Goal: Task Accomplishment & Management: Complete application form

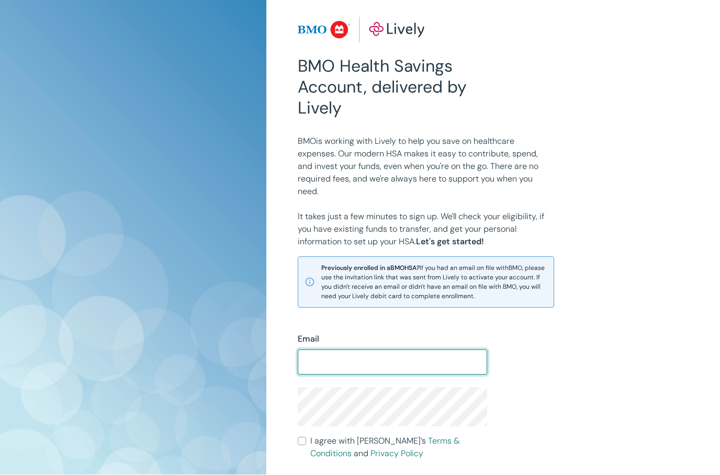
scroll to position [29, 0]
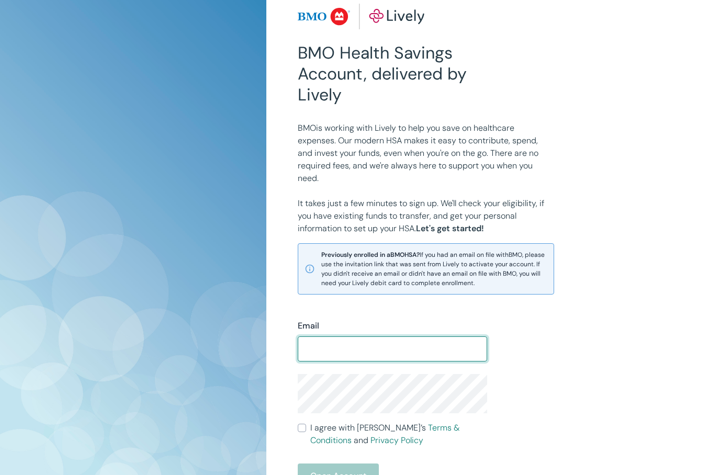
click at [377, 347] on input "Email" at bounding box center [392, 349] width 189 height 21
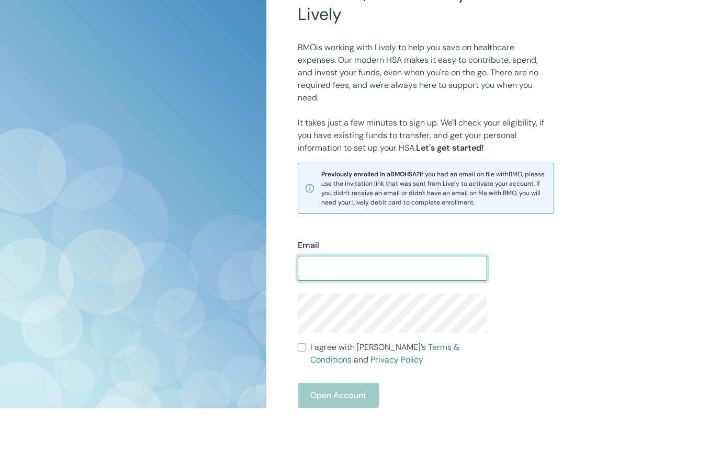
scroll to position [48, 0]
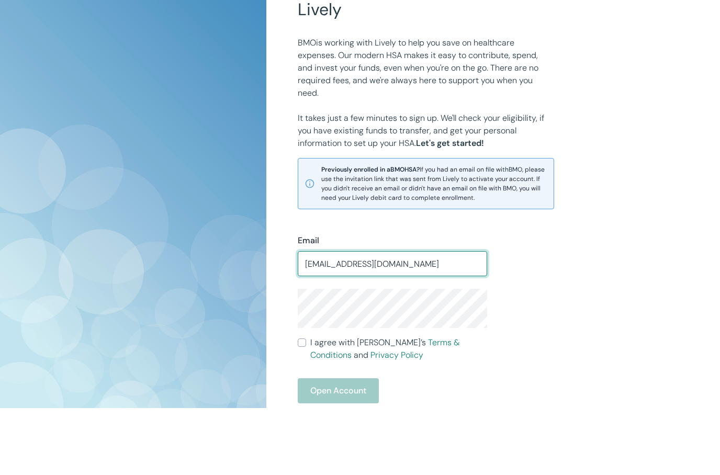
type input "[EMAIL_ADDRESS][DOMAIN_NAME]"
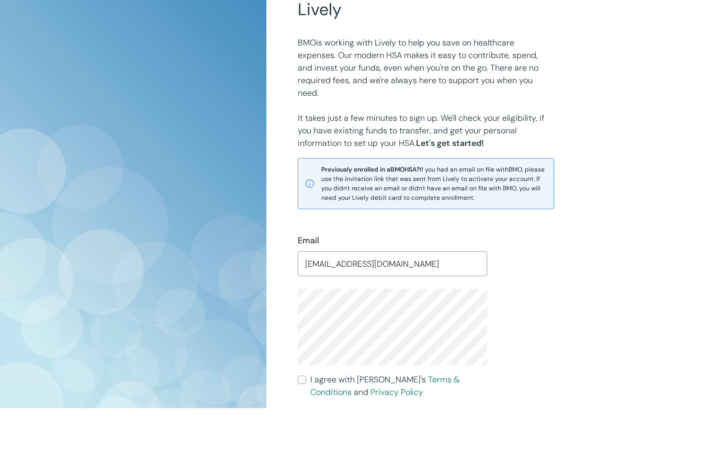
click at [304, 441] on label "I agree with Lively’s Terms & Conditions and Privacy Policy" at bounding box center [392, 453] width 189 height 25
click at [304, 443] on input "I agree with Lively’s Terms & Conditions and Privacy Policy" at bounding box center [302, 447] width 8 height 8
checkbox input "true"
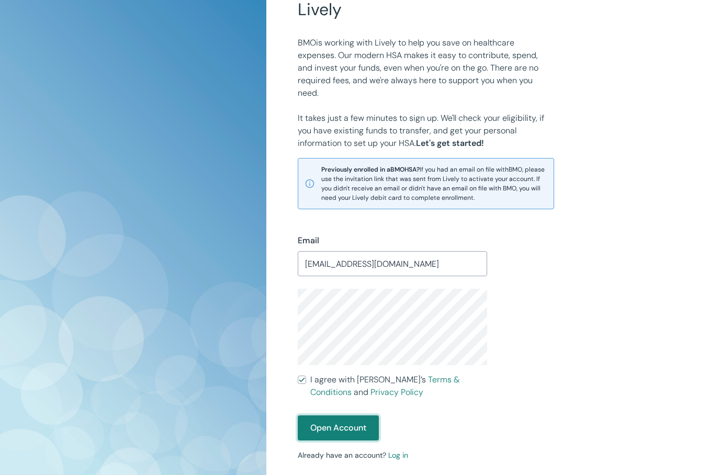
click at [329, 426] on button "Open Account" at bounding box center [338, 427] width 81 height 25
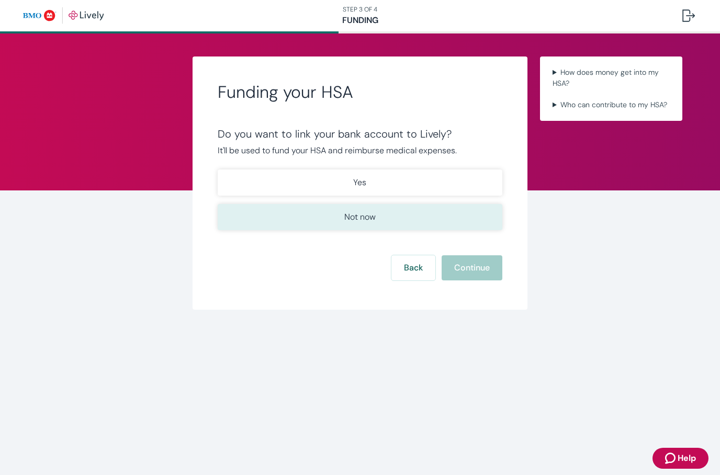
click at [362, 222] on p "Not now" at bounding box center [359, 217] width 31 height 13
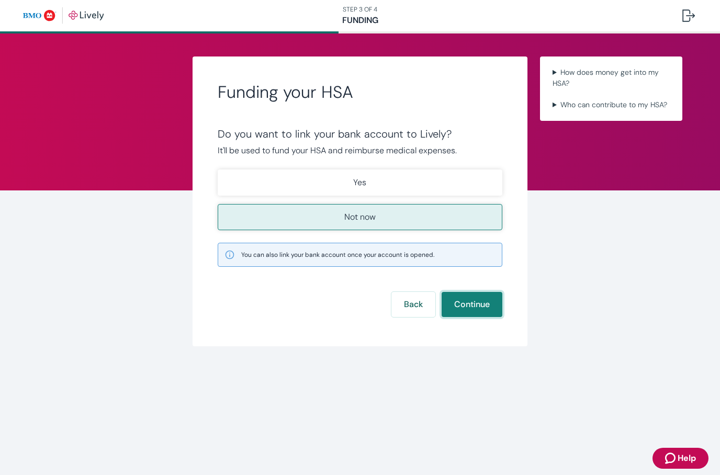
click at [483, 305] on button "Continue" at bounding box center [472, 304] width 61 height 25
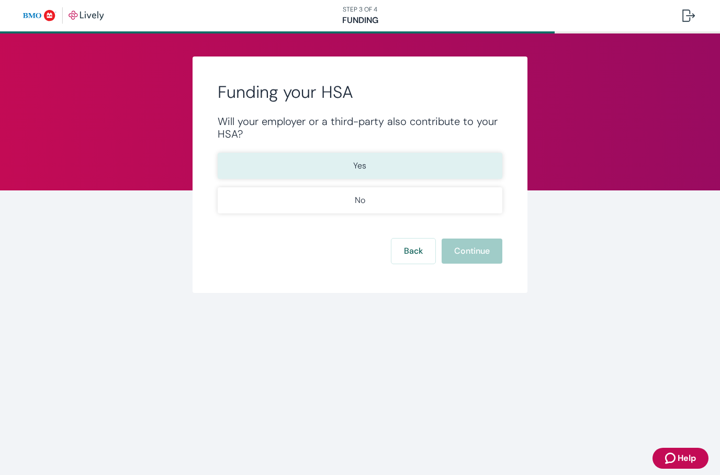
click at [392, 165] on button "Yes" at bounding box center [360, 166] width 285 height 26
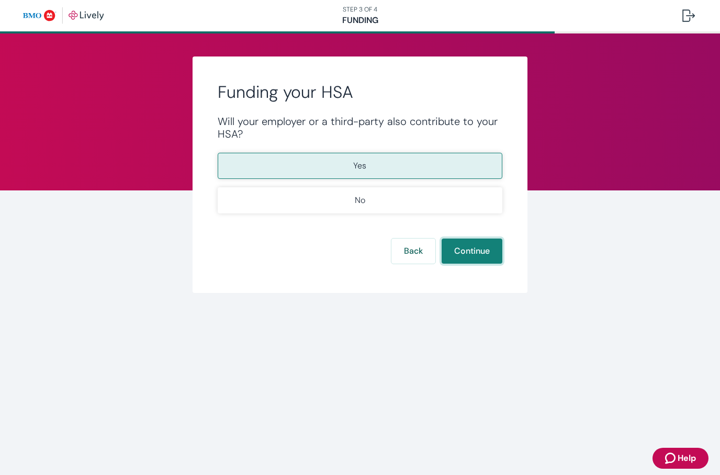
click at [468, 250] on button "Continue" at bounding box center [472, 251] width 61 height 25
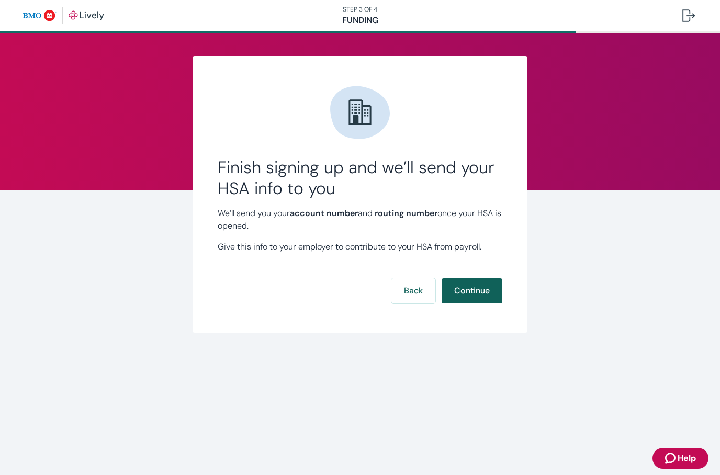
click at [493, 296] on button "Continue" at bounding box center [472, 290] width 61 height 25
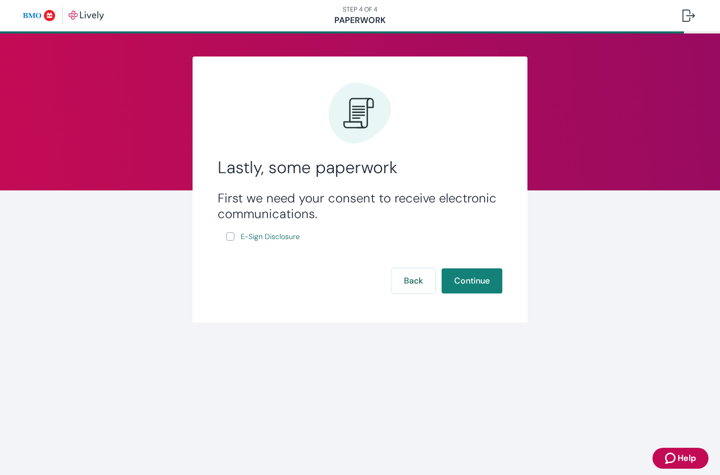
click at [231, 239] on input "E-Sign Disclosure" at bounding box center [230, 236] width 8 height 8
checkbox input "true"
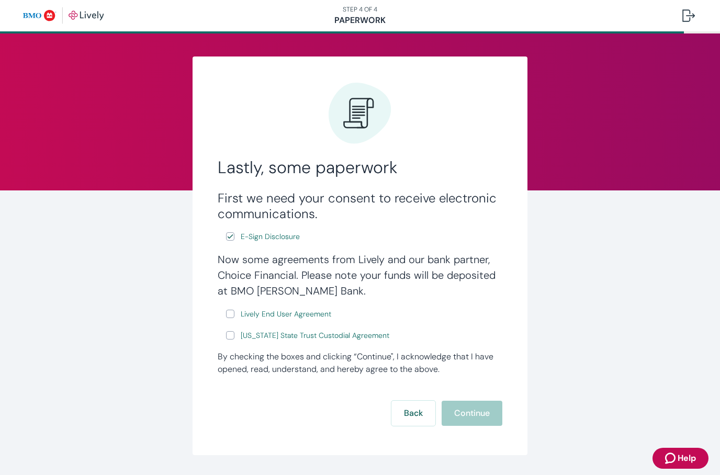
click at [231, 312] on input "Lively End User Agreement" at bounding box center [230, 314] width 8 height 8
checkbox input "true"
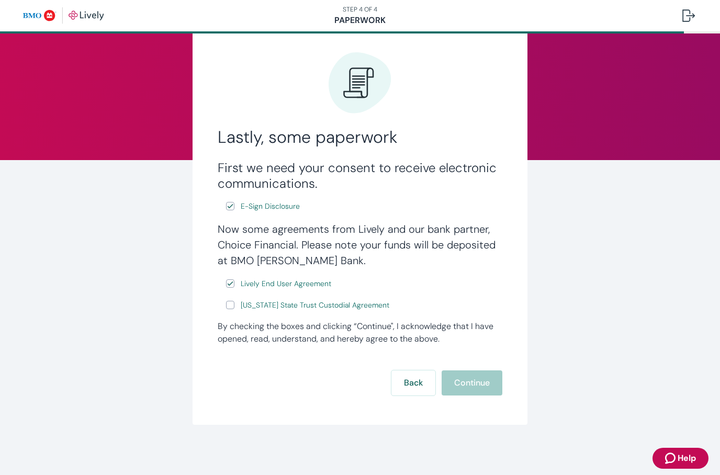
scroll to position [30, 0]
click at [229, 306] on input "[US_STATE] State Trust Custodial Agreement" at bounding box center [230, 305] width 8 height 8
checkbox input "true"
click at [181, 297] on div "Lastly, some paperwork First we need your consent to receive electronic communi…" at bounding box center [360, 225] width 502 height 399
click at [181, 296] on div "Lastly, some paperwork First we need your consent to receive electronic communi…" at bounding box center [360, 225] width 502 height 399
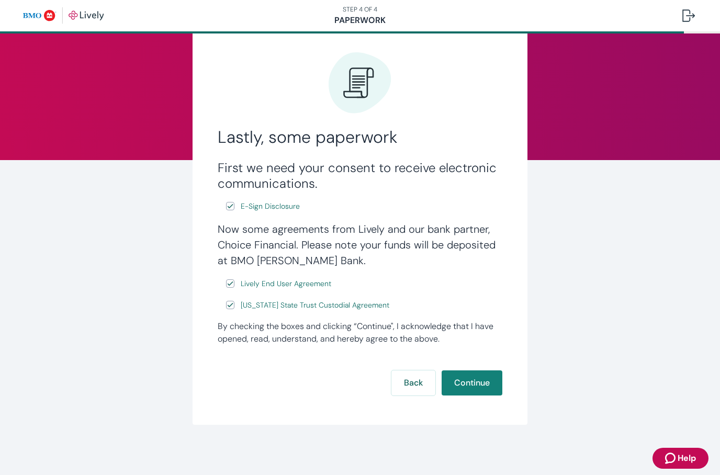
scroll to position [25, 0]
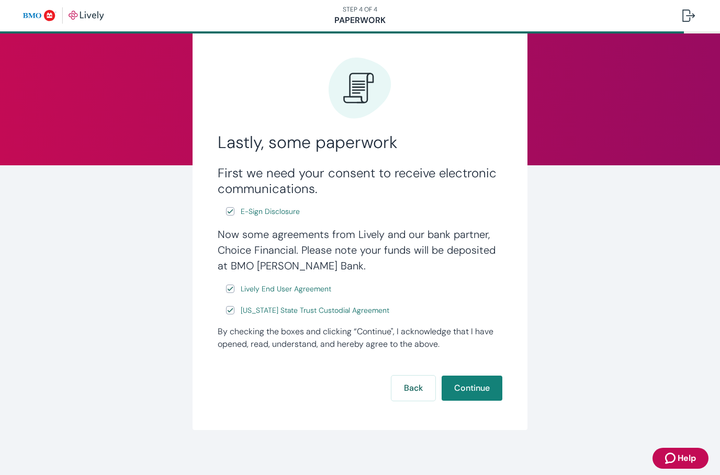
click at [175, 196] on div "Lastly, some paperwork First we need your consent to receive electronic communi…" at bounding box center [360, 230] width 502 height 399
click at [230, 286] on input "Lively End User Agreement" at bounding box center [230, 289] width 8 height 8
checkbox input "false"
click at [233, 308] on input "[US_STATE] State Trust Custodial Agreement" at bounding box center [230, 310] width 8 height 8
checkbox input "false"
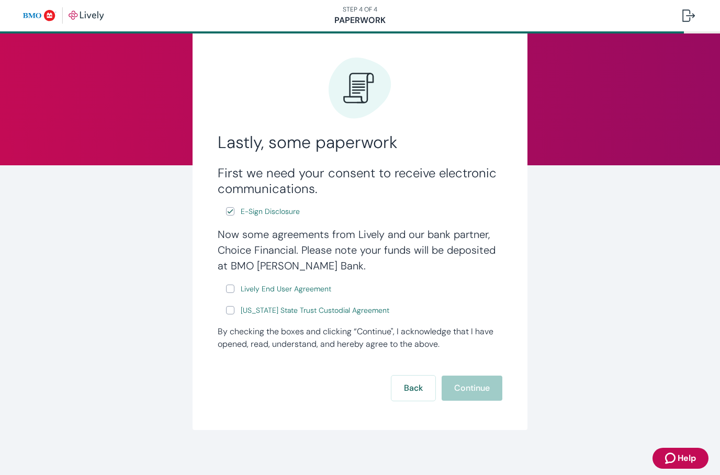
click at [231, 288] on input "Lively End User Agreement" at bounding box center [230, 289] width 8 height 8
checkbox input "true"
click at [232, 313] on input "[US_STATE] State Trust Custodial Agreement" at bounding box center [230, 310] width 8 height 8
checkbox input "true"
click at [289, 313] on span "[US_STATE] State Trust Custodial Agreement" at bounding box center [315, 310] width 149 height 11
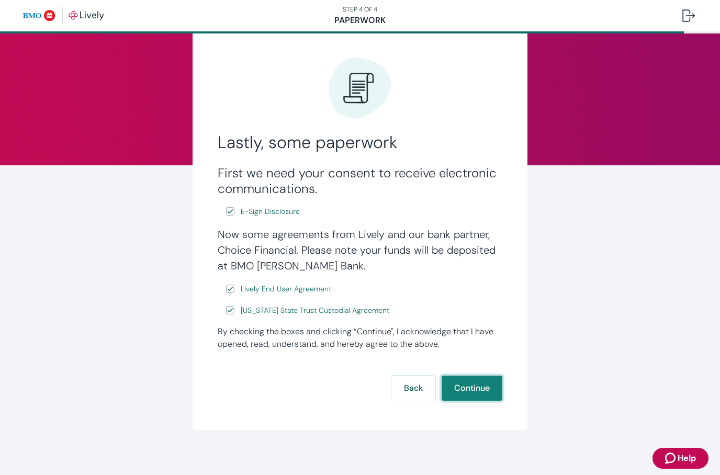
click at [487, 385] on button "Continue" at bounding box center [472, 388] width 61 height 25
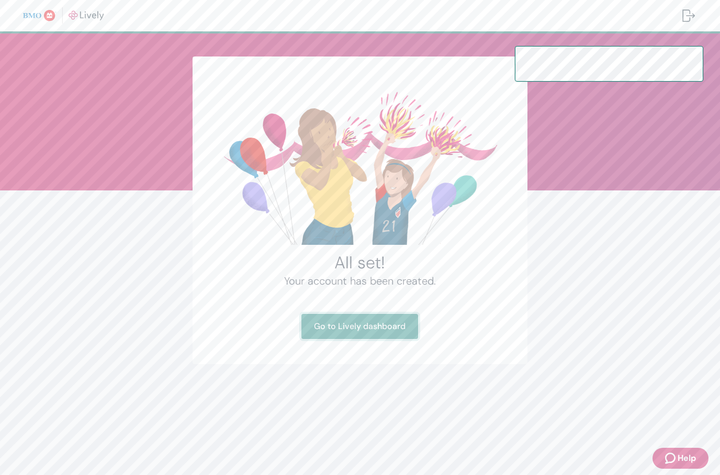
click at [397, 330] on link "Go to Lively dashboard" at bounding box center [359, 326] width 117 height 25
